Goal: Entertainment & Leisure: Consume media (video, audio)

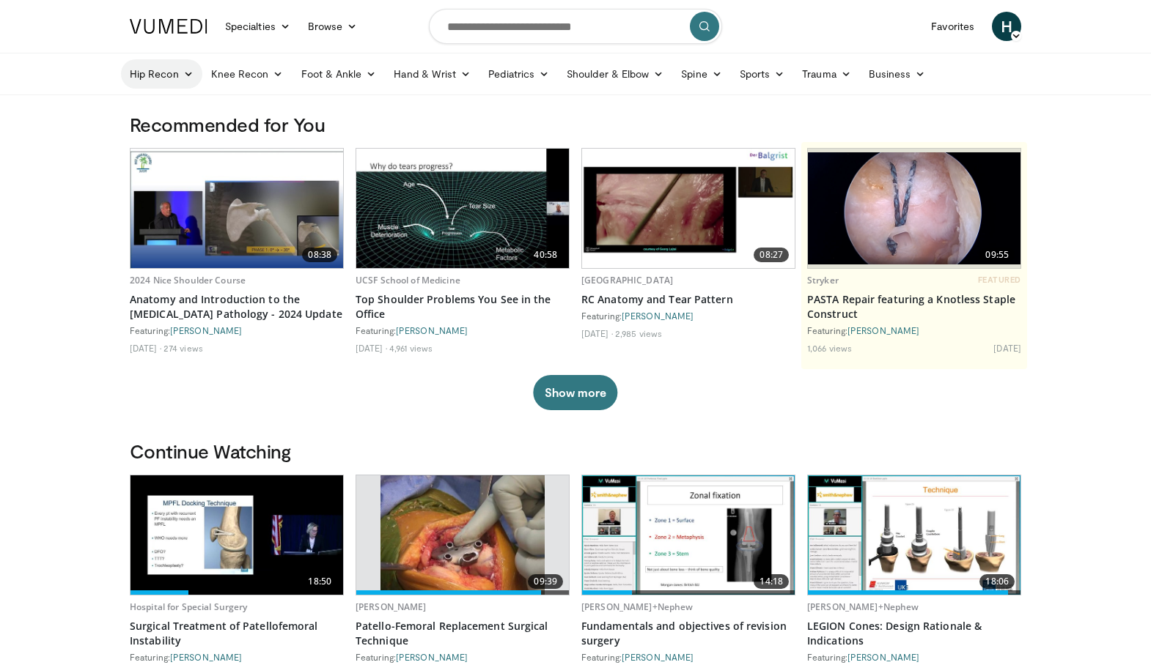
click at [158, 79] on link "Hip Recon" at bounding box center [161, 73] width 81 height 29
click at [166, 113] on link "Hip Arthroplasty" at bounding box center [209, 108] width 174 height 23
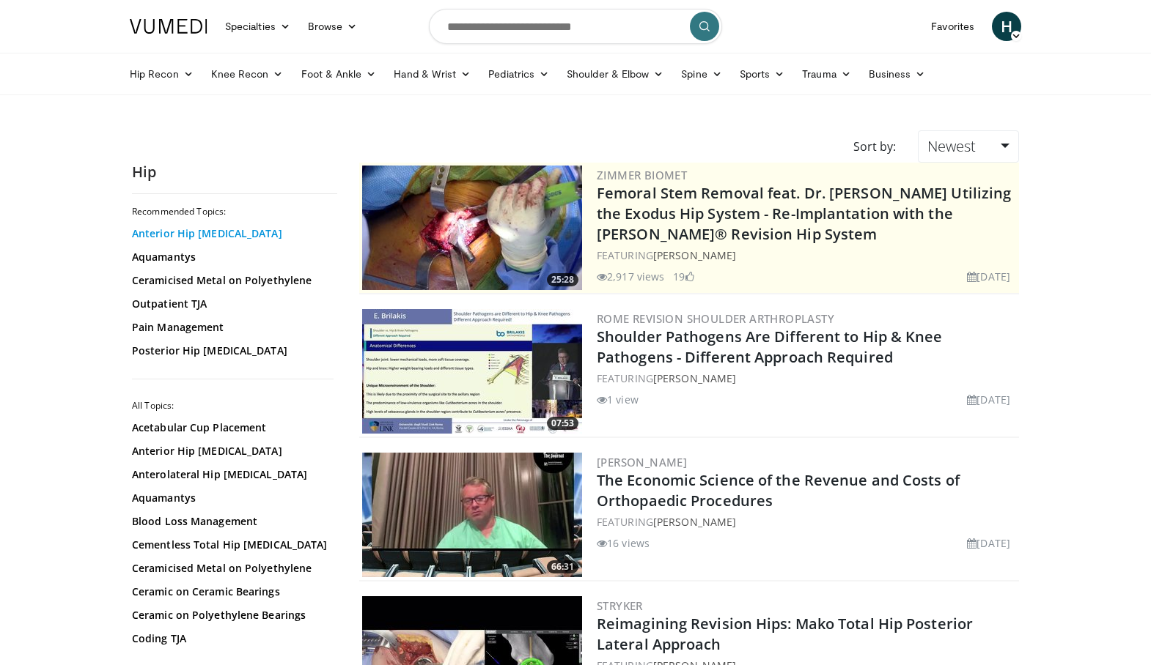
click at [198, 239] on link "Anterior Hip Arthroplasty" at bounding box center [231, 233] width 198 height 15
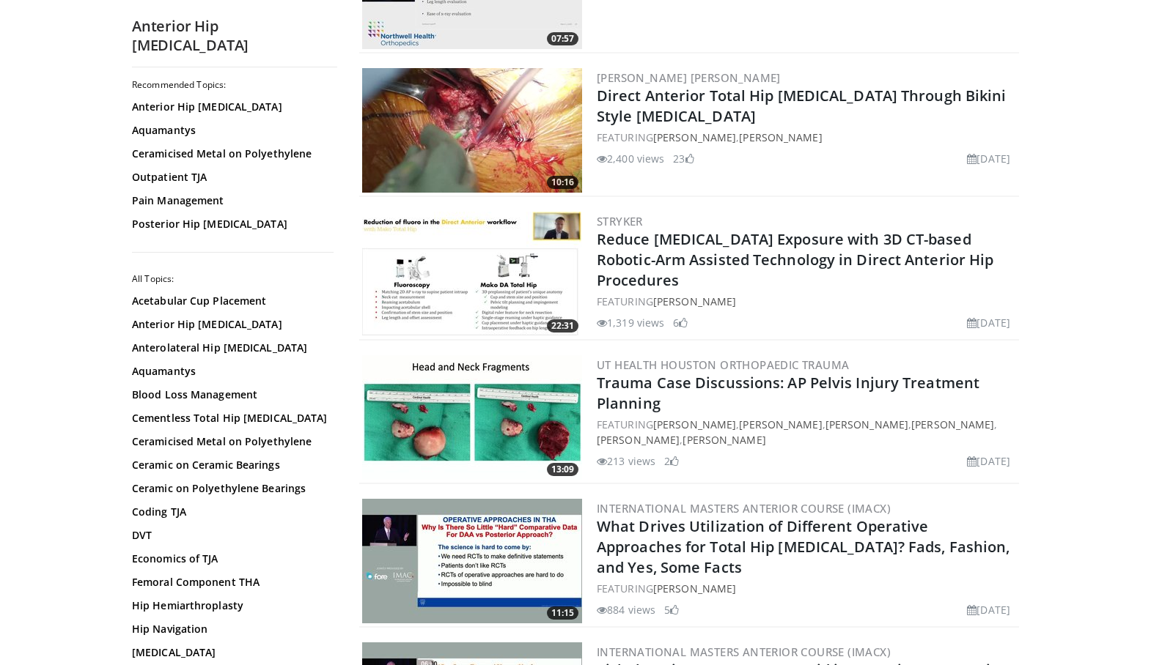
scroll to position [1968, 0]
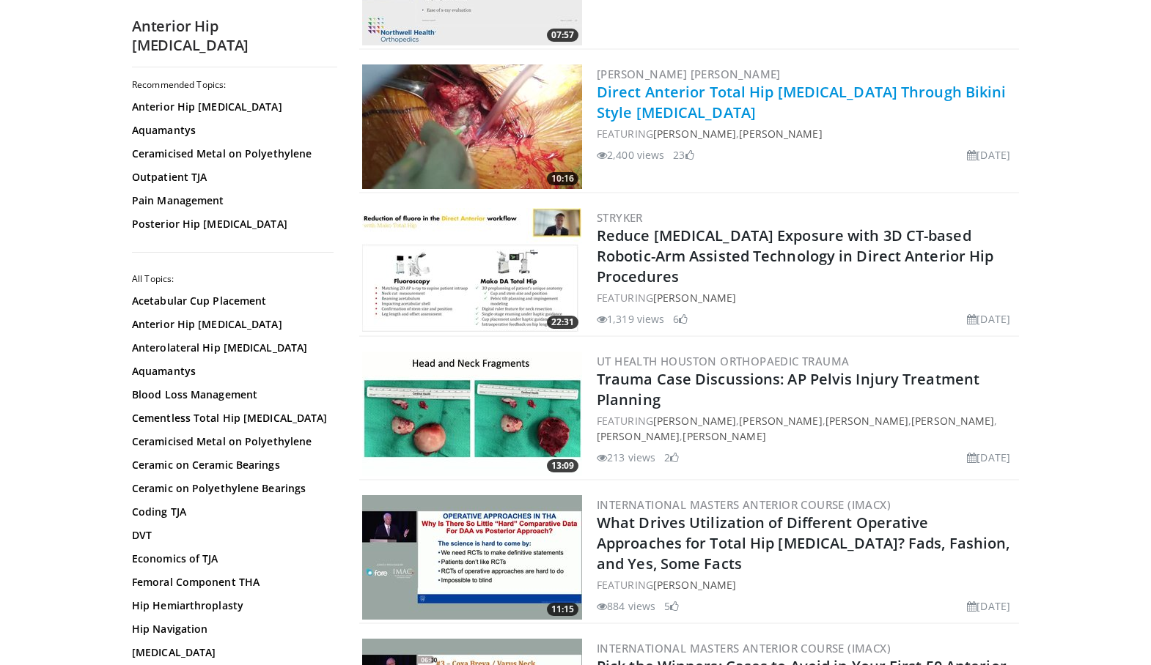
click at [932, 102] on link "Direct Anterior Total Hip [MEDICAL_DATA] Through Bikini Style [MEDICAL_DATA]" at bounding box center [802, 102] width 410 height 40
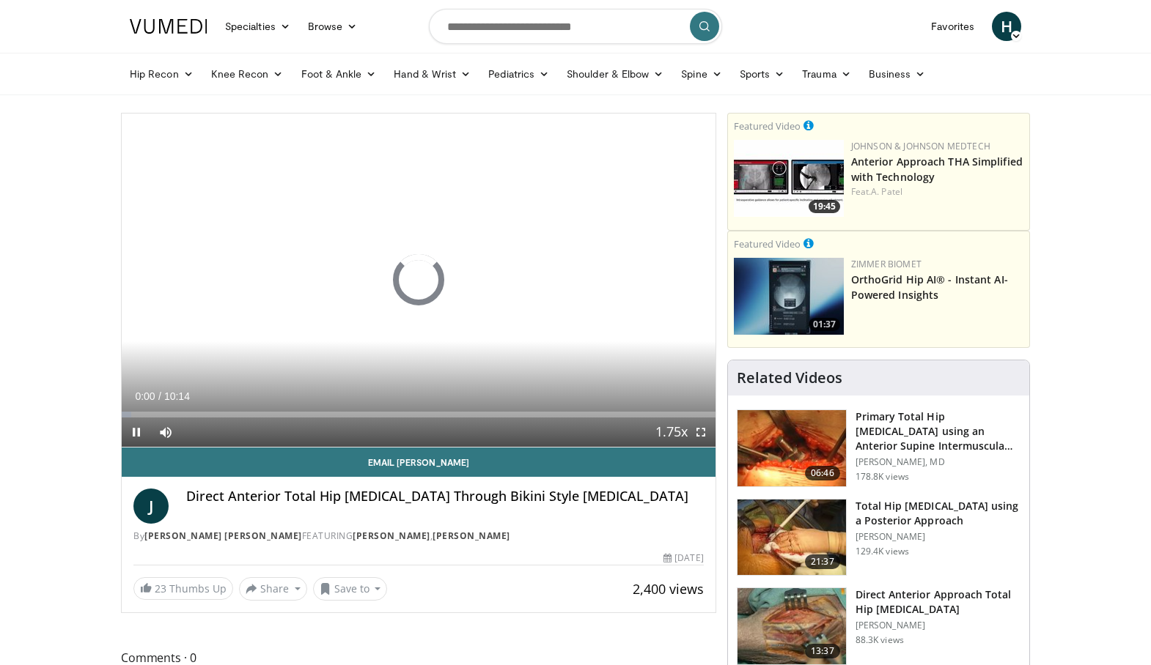
click at [557, 431] on div "Current Time 0:00 / Duration 10:14 Pause Skip Backward Skip Forward Mute Loaded…" at bounding box center [419, 432] width 594 height 29
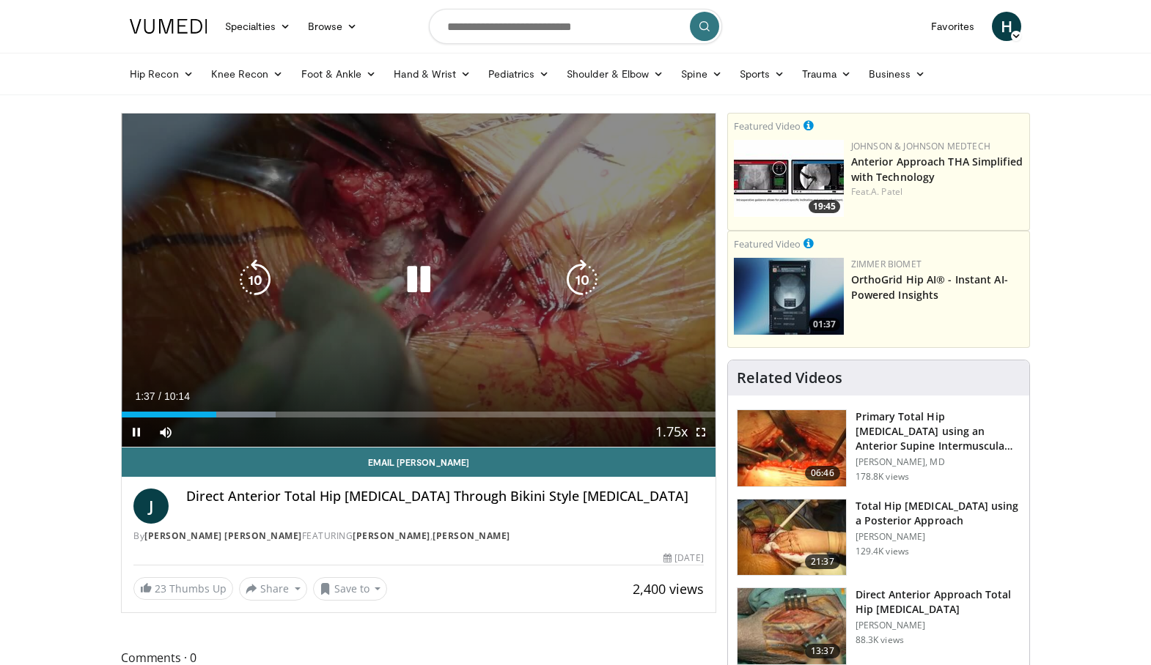
click at [416, 286] on icon "Video Player" at bounding box center [418, 279] width 41 height 41
click at [405, 281] on icon "Video Player" at bounding box center [418, 279] width 41 height 41
click at [424, 275] on icon "Video Player" at bounding box center [418, 279] width 41 height 41
